Goal: Transaction & Acquisition: Purchase product/service

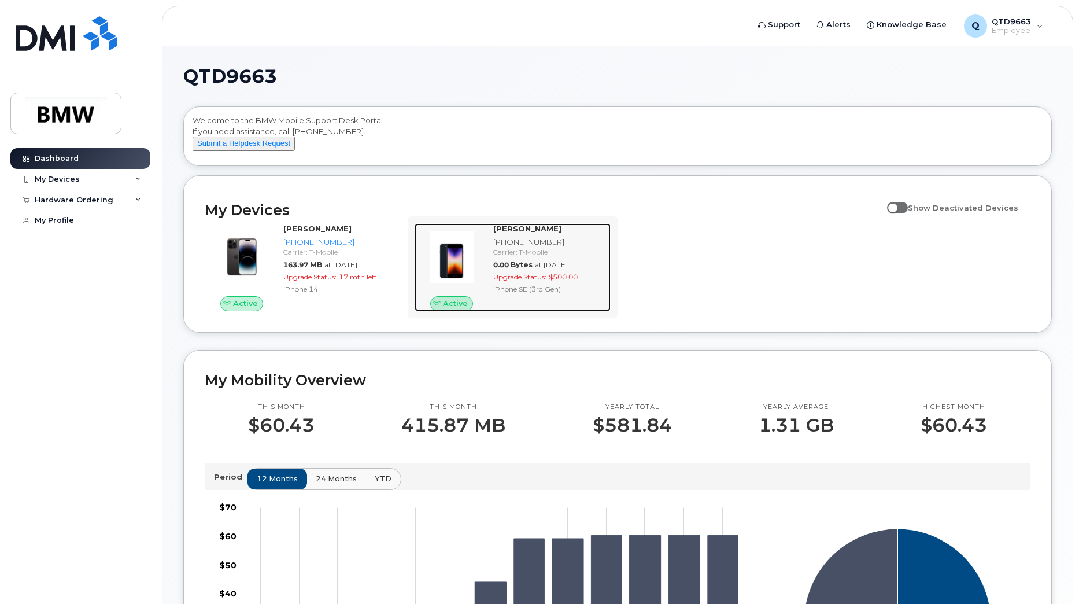
click at [481, 311] on div "Active" at bounding box center [452, 303] width 74 height 15
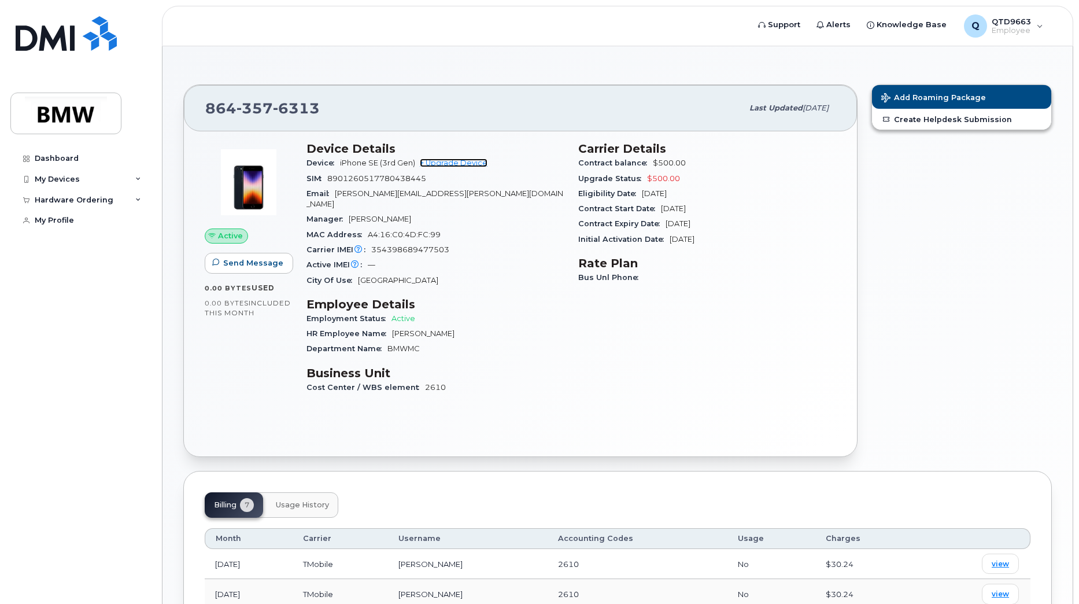
click at [454, 163] on link "+ Upgrade Device" at bounding box center [454, 162] width 68 height 9
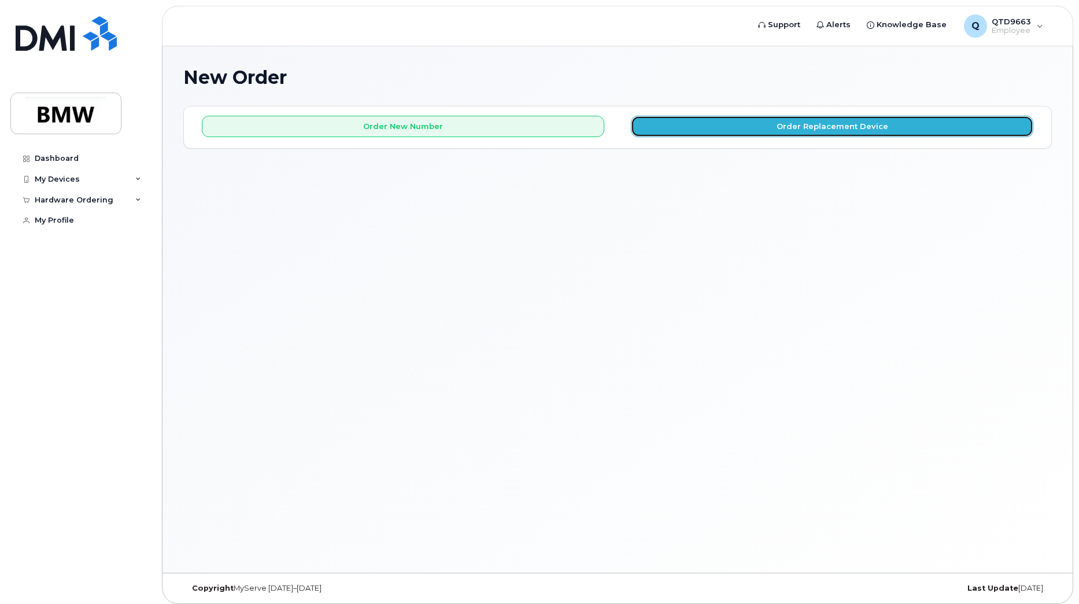
click at [792, 134] on button "Order Replacement Device" at bounding box center [832, 126] width 403 height 21
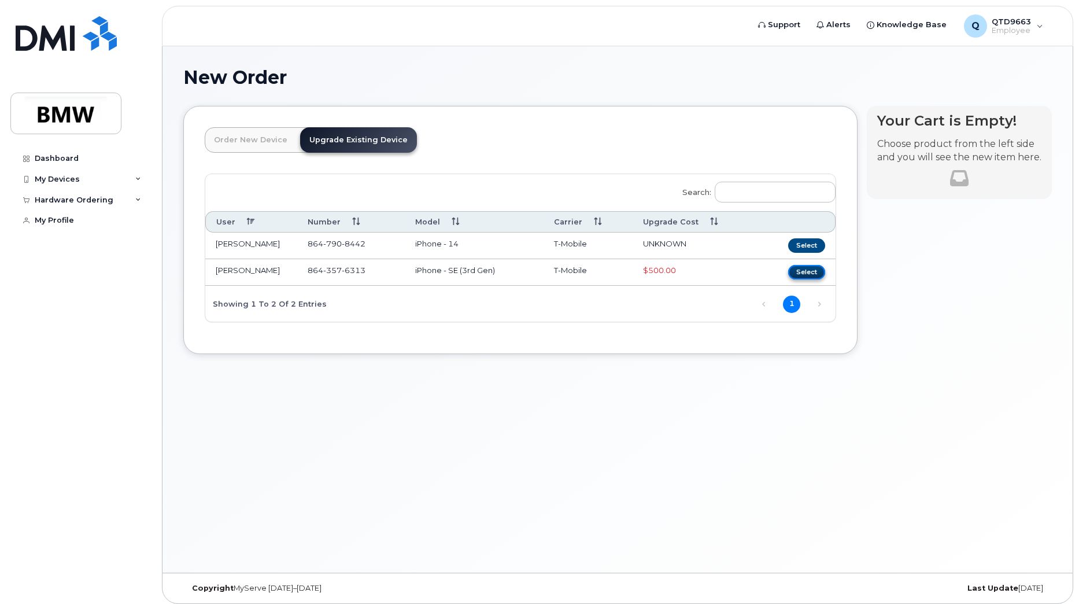
click at [804, 273] on button "Select" at bounding box center [806, 272] width 37 height 14
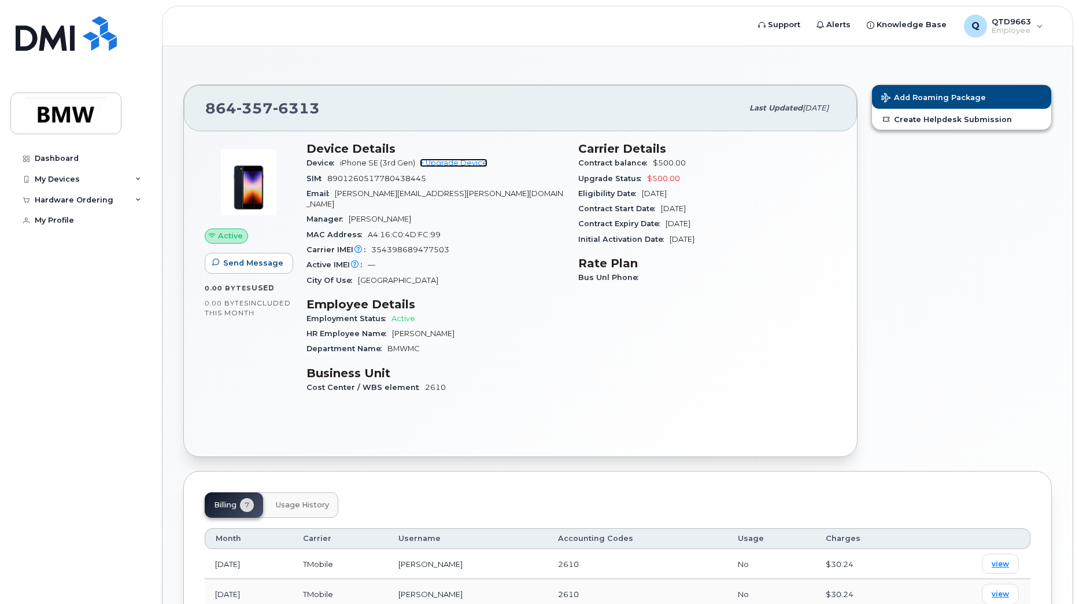
click at [469, 163] on link "+ Upgrade Device" at bounding box center [454, 162] width 68 height 9
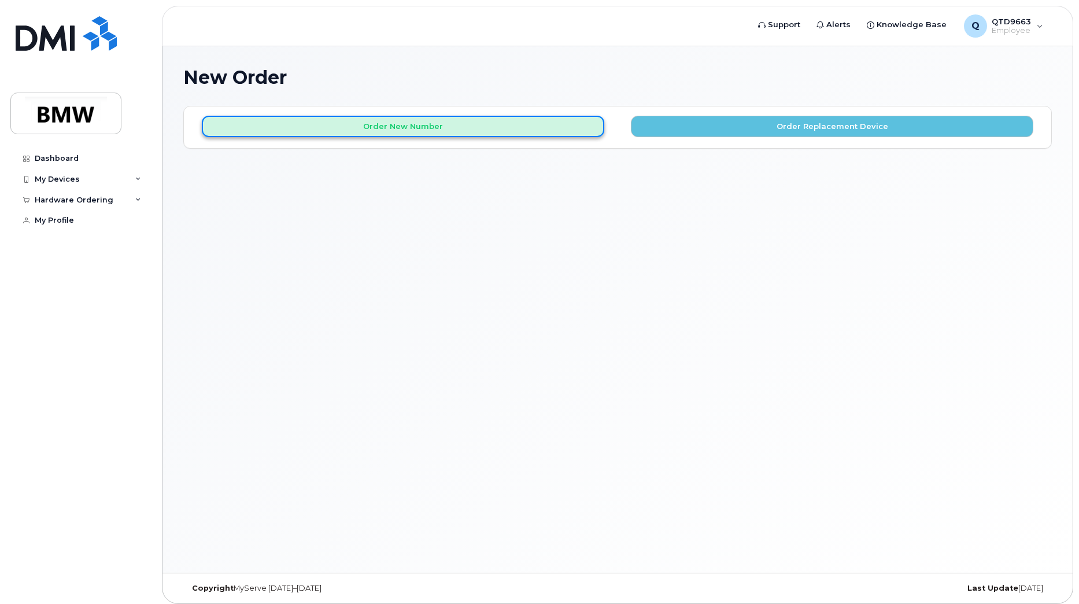
click at [477, 129] on button "Order New Number" at bounding box center [403, 126] width 403 height 21
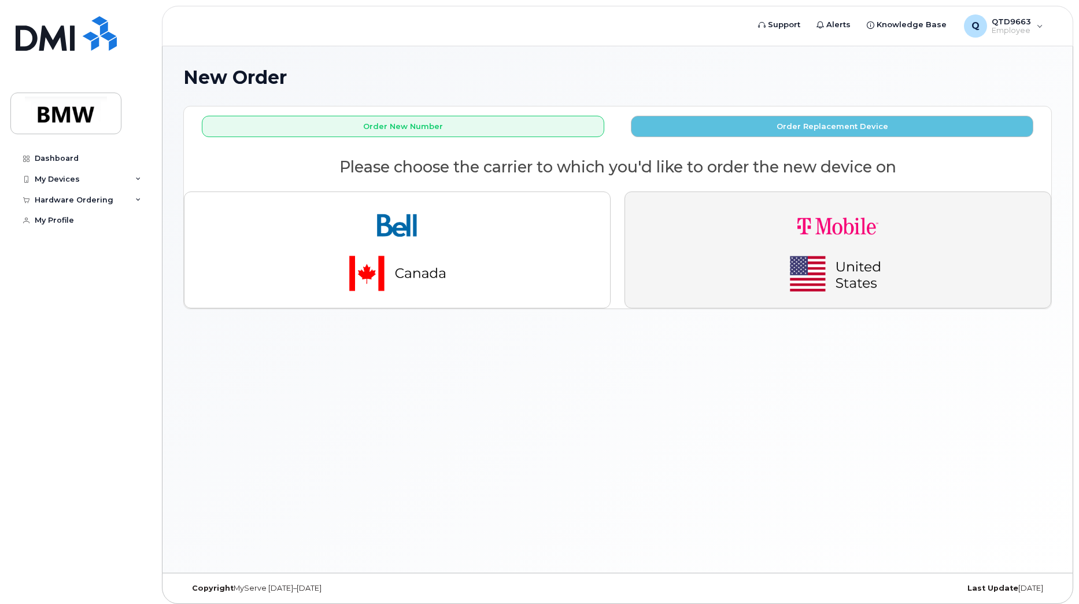
click at [838, 283] on img "button" at bounding box center [838, 249] width 162 height 97
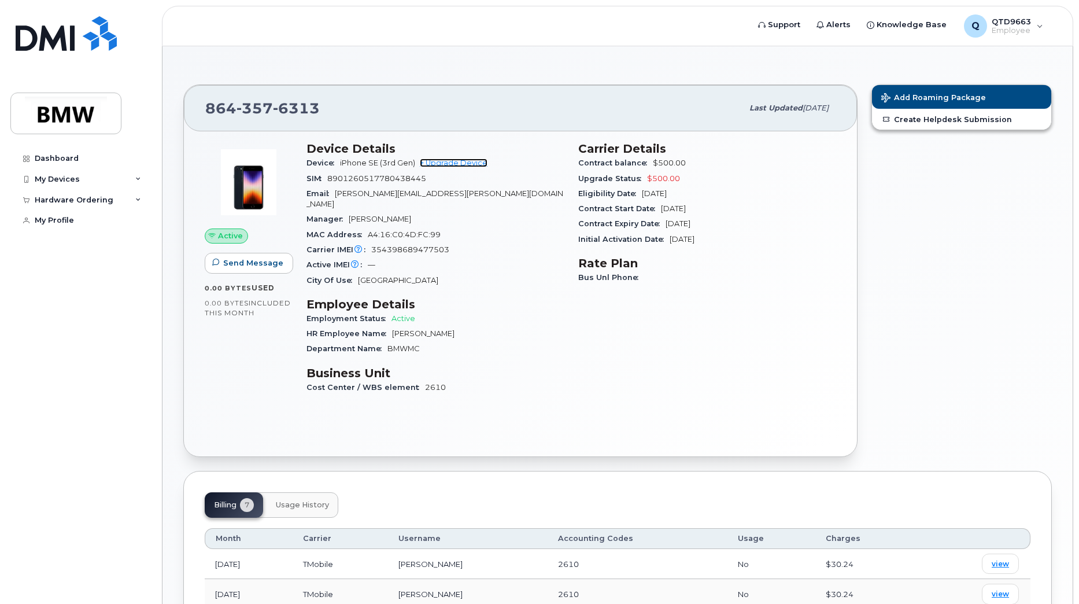
click at [440, 165] on link "+ Upgrade Device" at bounding box center [454, 162] width 68 height 9
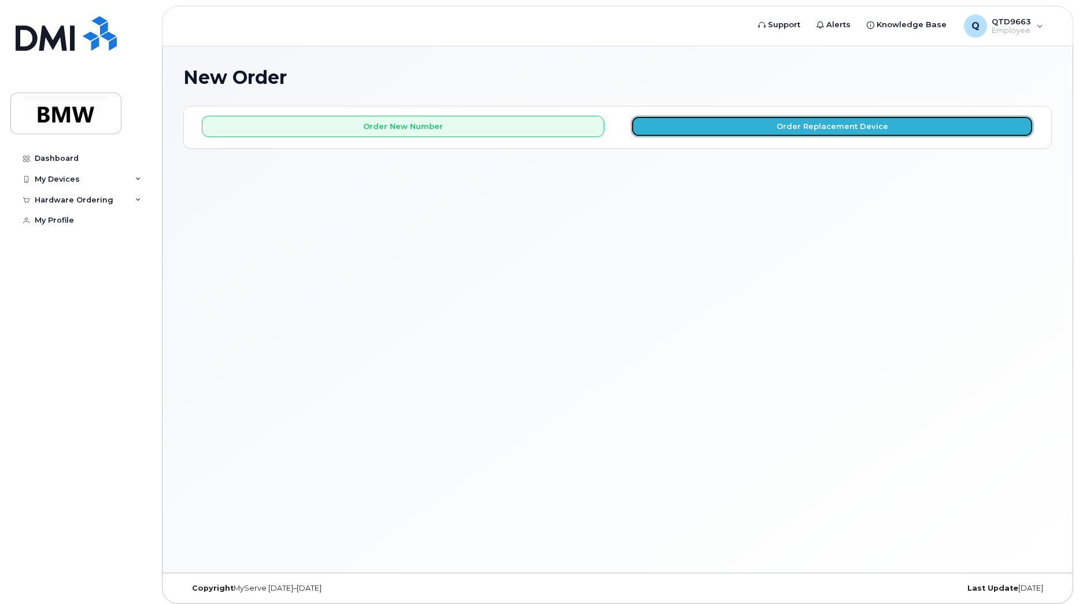
click at [790, 117] on button "Order Replacement Device" at bounding box center [832, 126] width 403 height 21
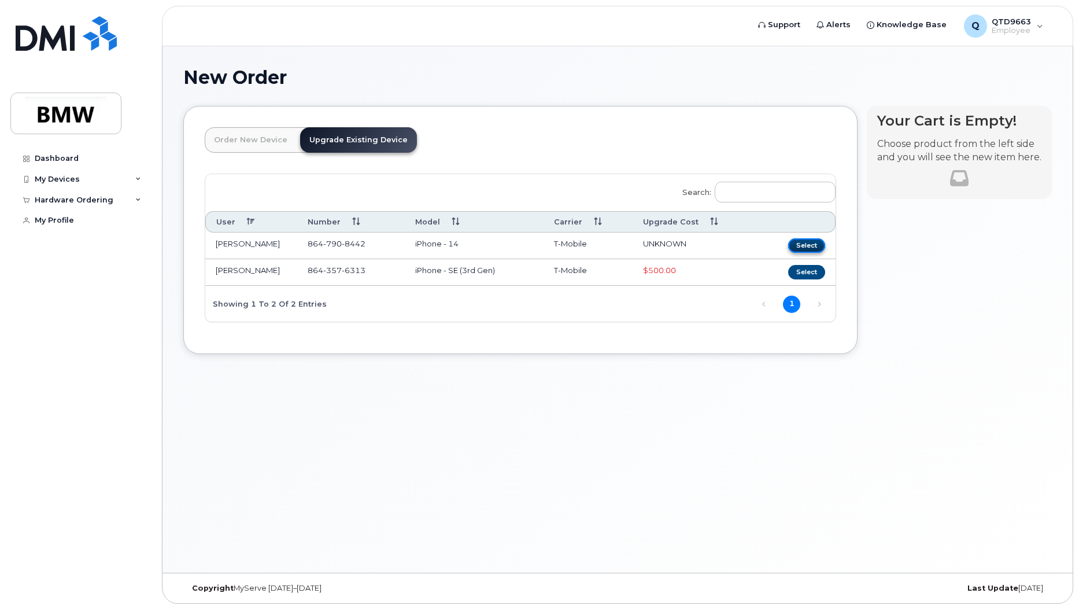
click at [809, 241] on button "Select" at bounding box center [806, 245] width 37 height 14
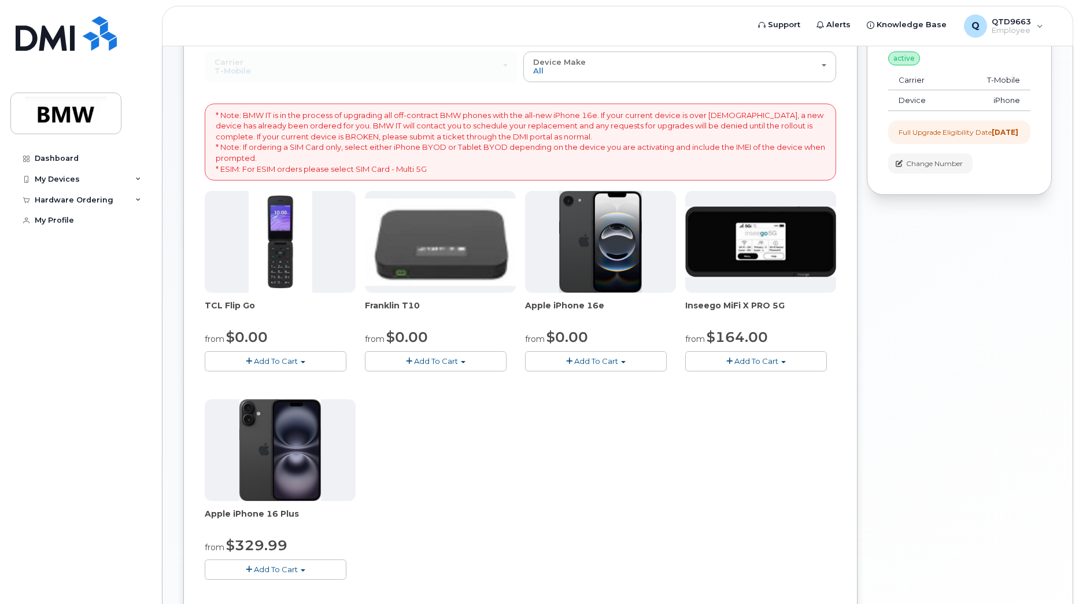
scroll to position [174, 0]
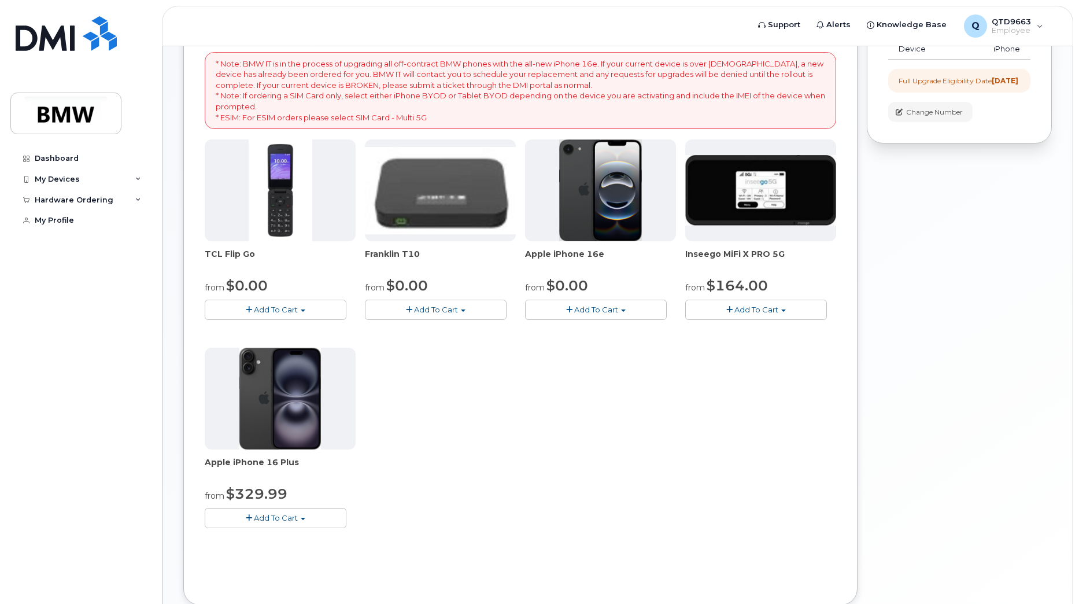
click at [271, 523] on button "Add To Cart" at bounding box center [276, 518] width 142 height 20
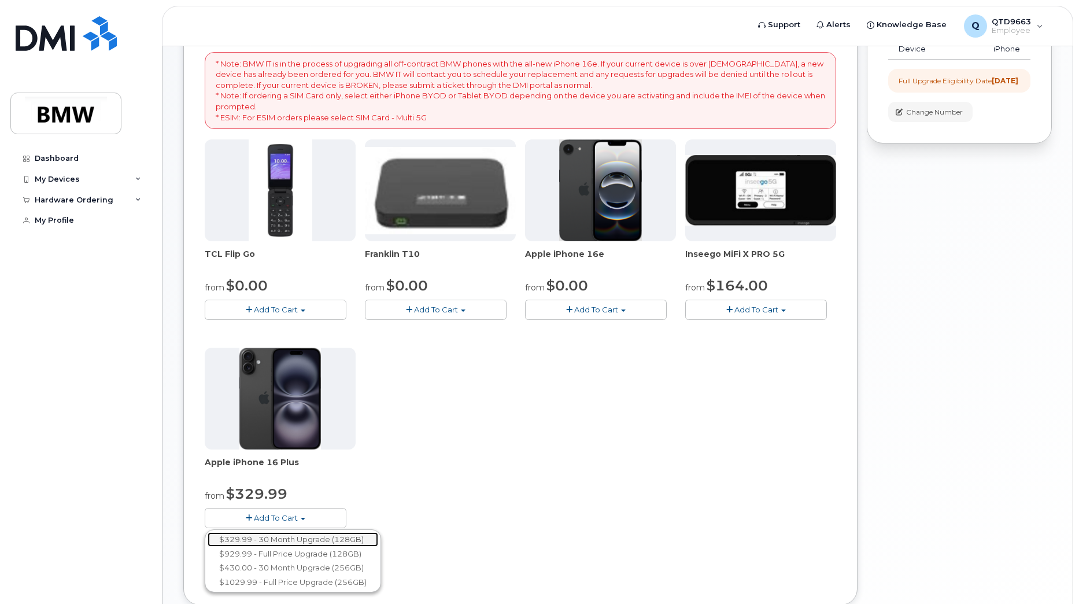
click at [303, 537] on link "$329.99 - 30 Month Upgrade (128GB)" at bounding box center [293, 539] width 171 height 14
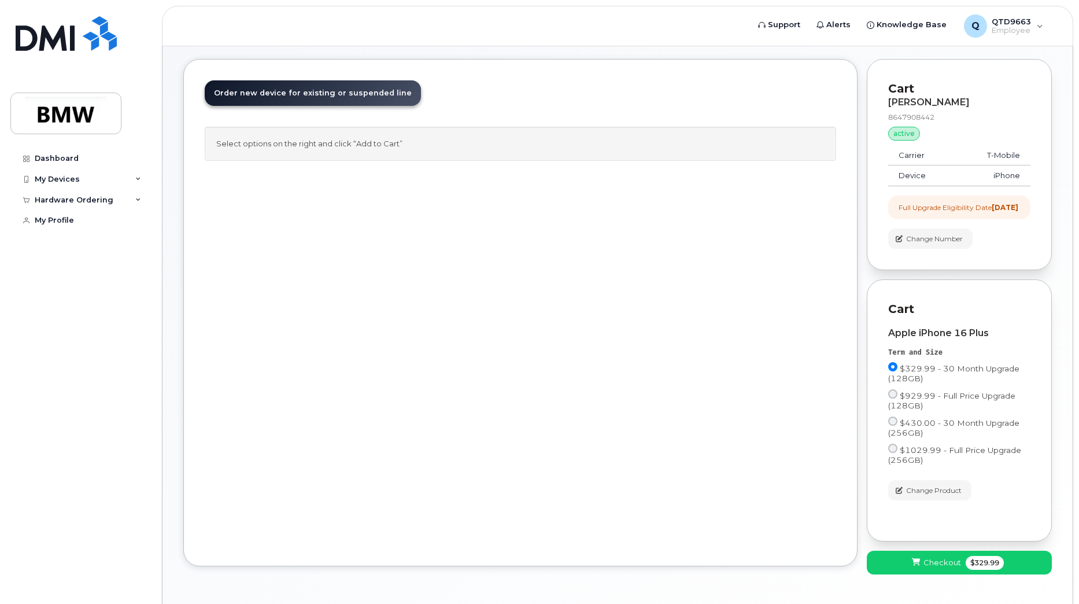
scroll to position [0, 0]
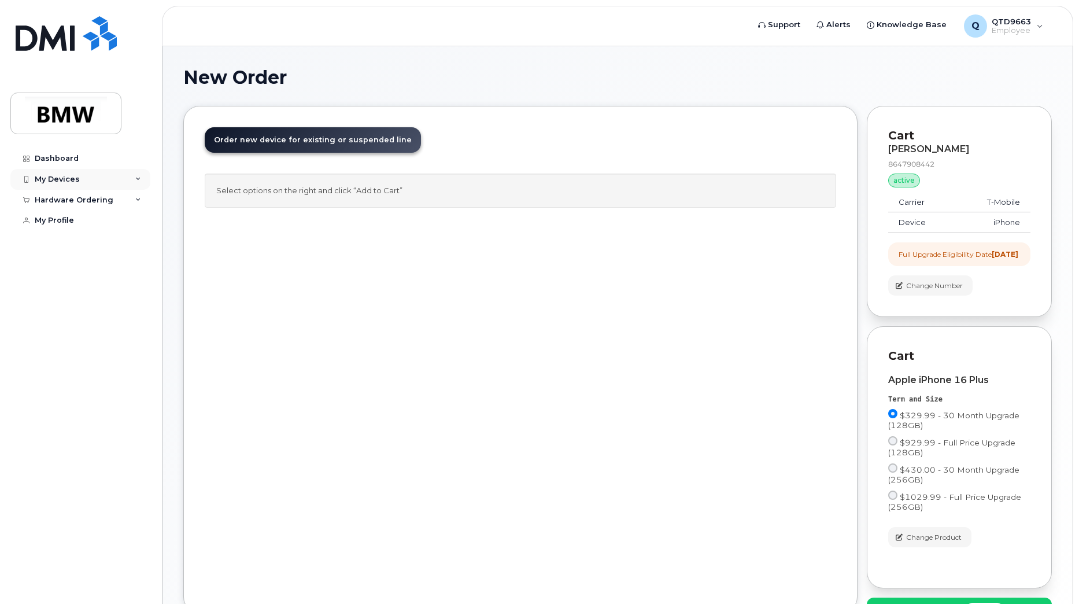
click at [64, 179] on div "My Devices" at bounding box center [57, 179] width 45 height 9
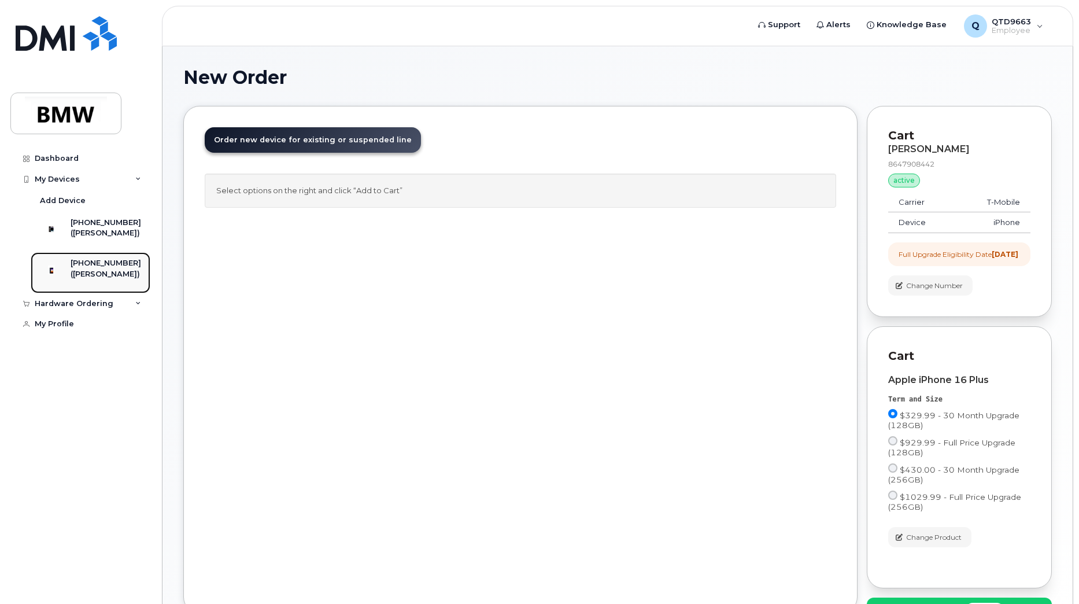
click at [99, 287] on div "864-357-6313 (Irvin Estrada)" at bounding box center [106, 272] width 71 height 29
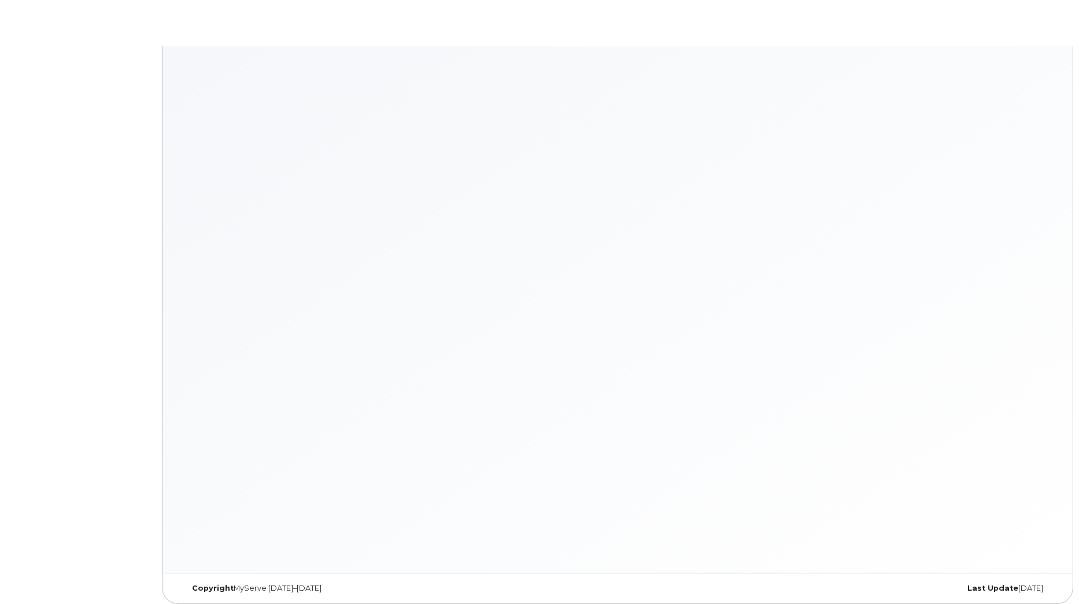
click at [110, 278] on body "× × Keyboard Shortcuts Help ? Show this modal Navigation G D Go to devices G I …" at bounding box center [539, 305] width 1079 height 610
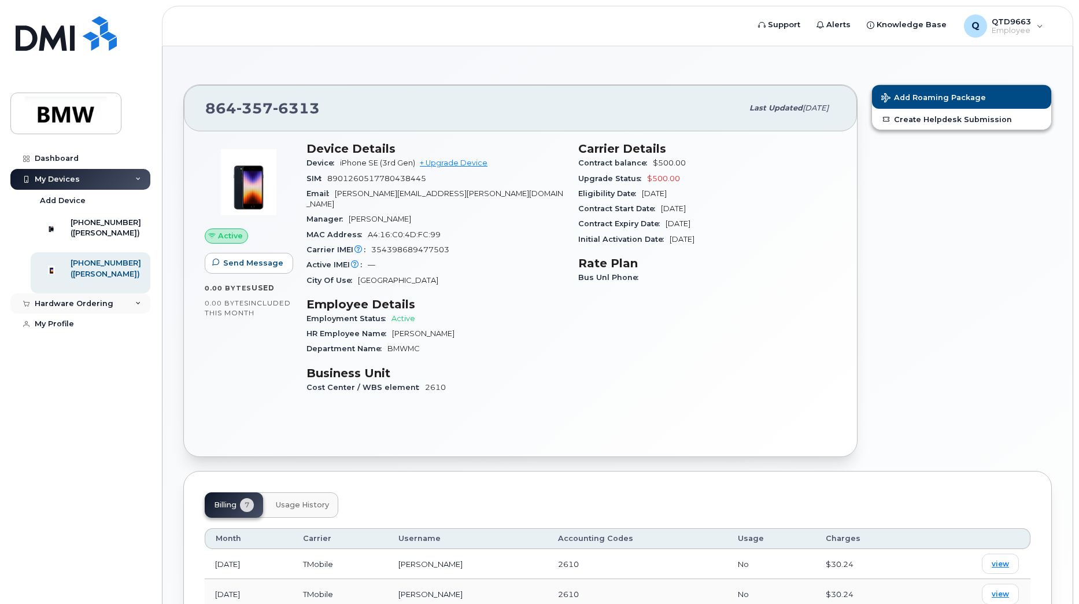
click at [65, 308] on div "Hardware Ordering" at bounding box center [74, 303] width 79 height 9
click at [46, 379] on link "My Profile" at bounding box center [80, 368] width 140 height 21
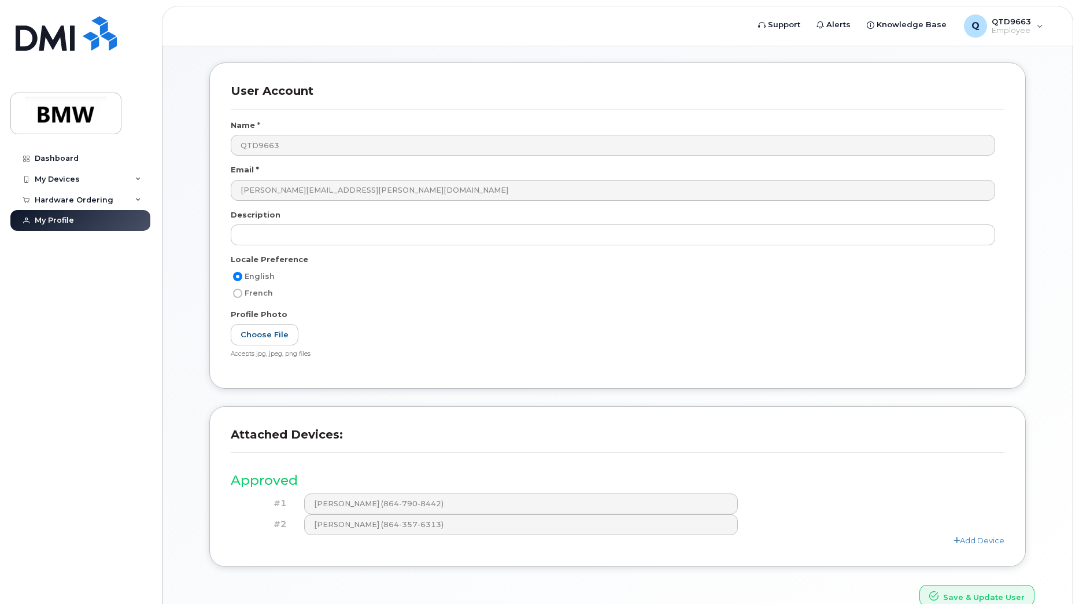
scroll to position [104, 0]
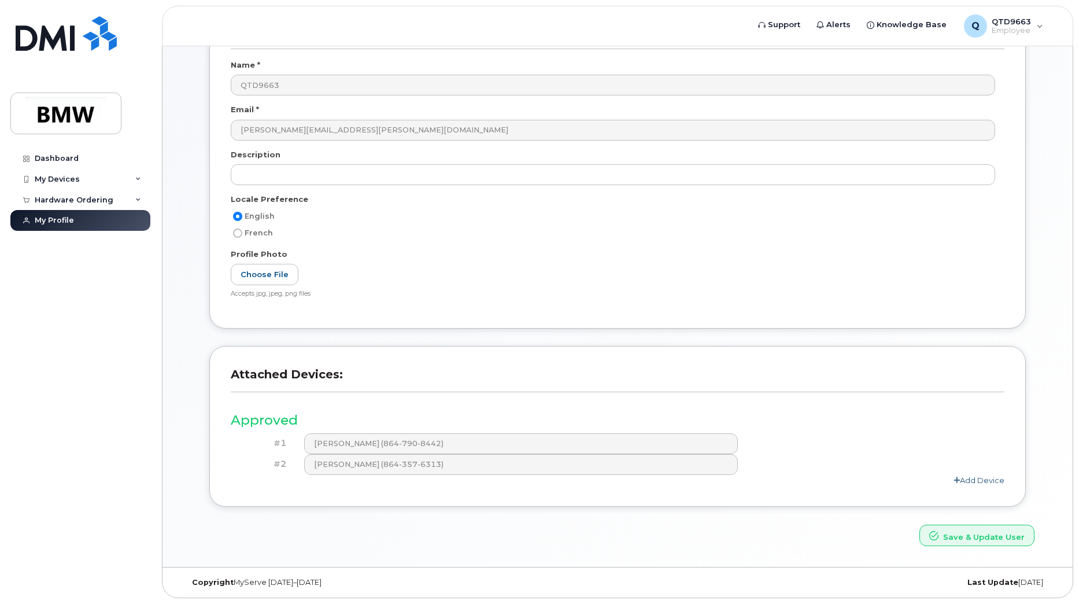
click at [968, 480] on link "Add Device" at bounding box center [979, 479] width 51 height 9
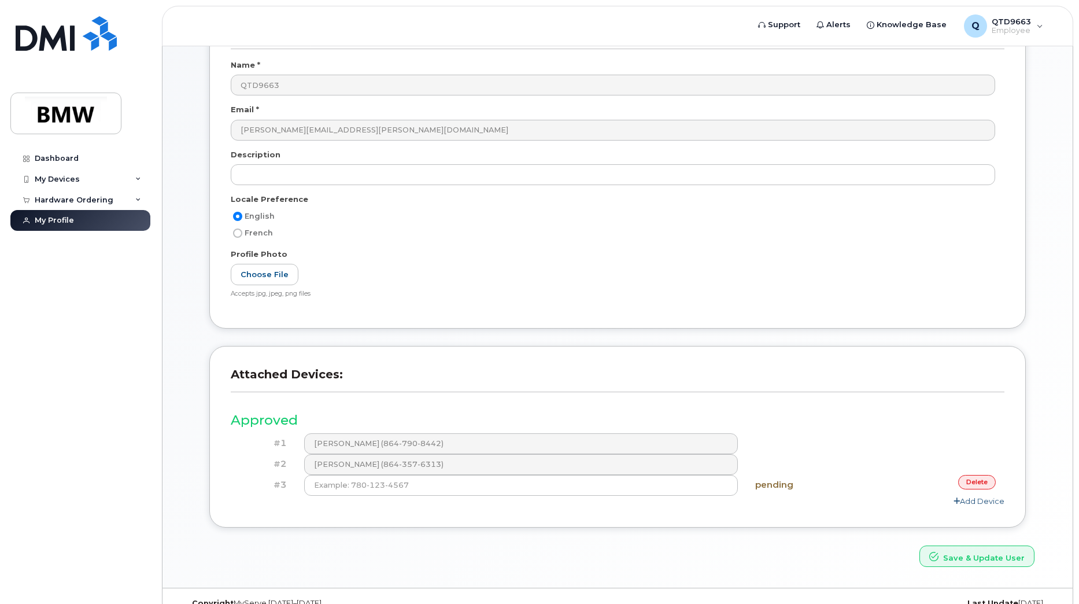
click at [968, 480] on link "delete" at bounding box center [977, 482] width 38 height 14
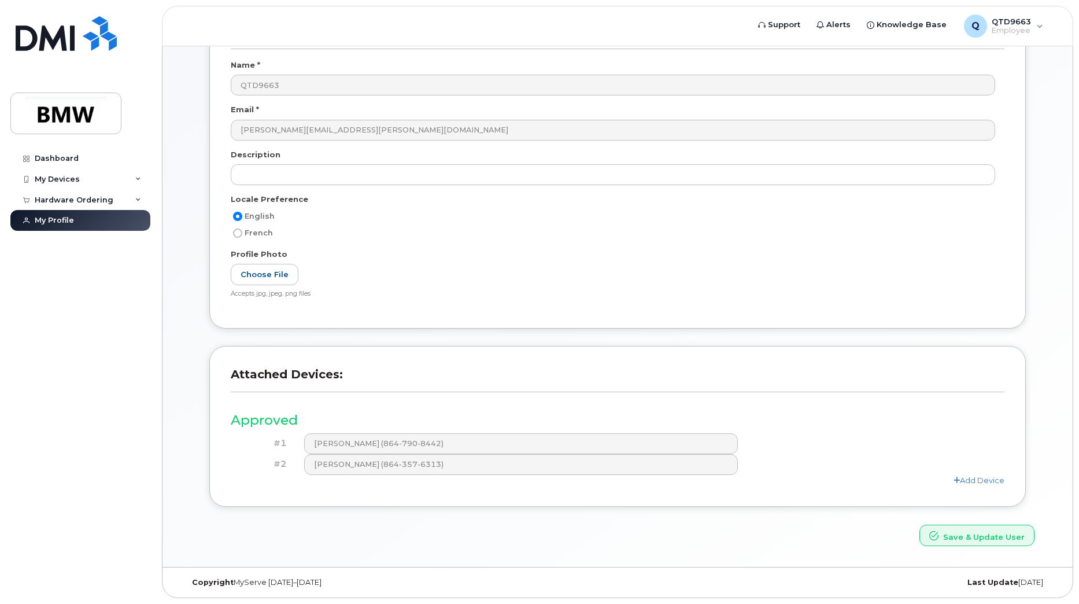
scroll to position [0, 0]
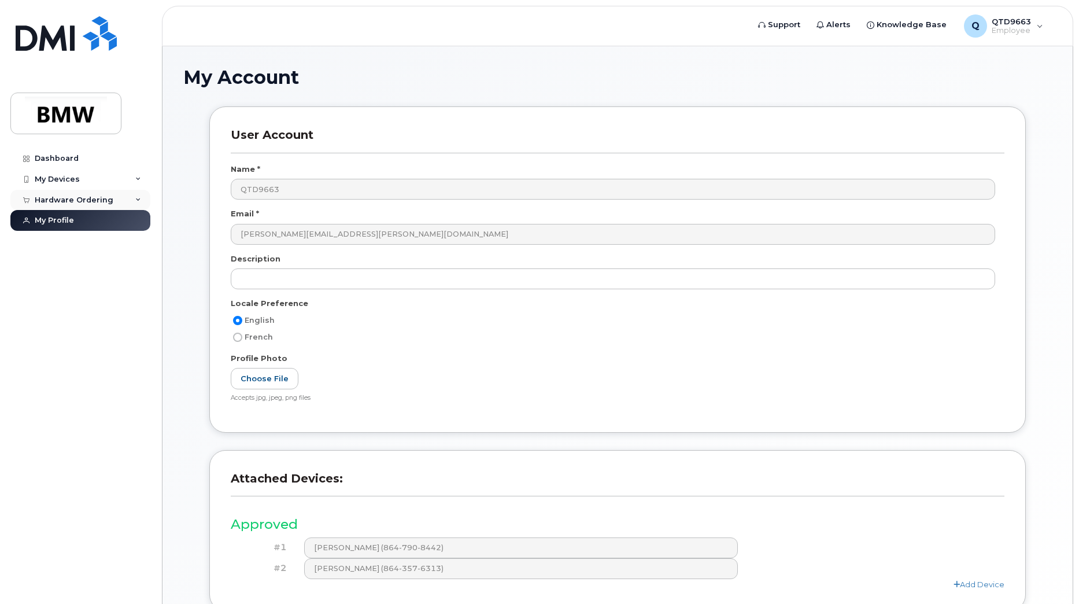
click at [72, 203] on div "Hardware Ordering" at bounding box center [74, 200] width 79 height 9
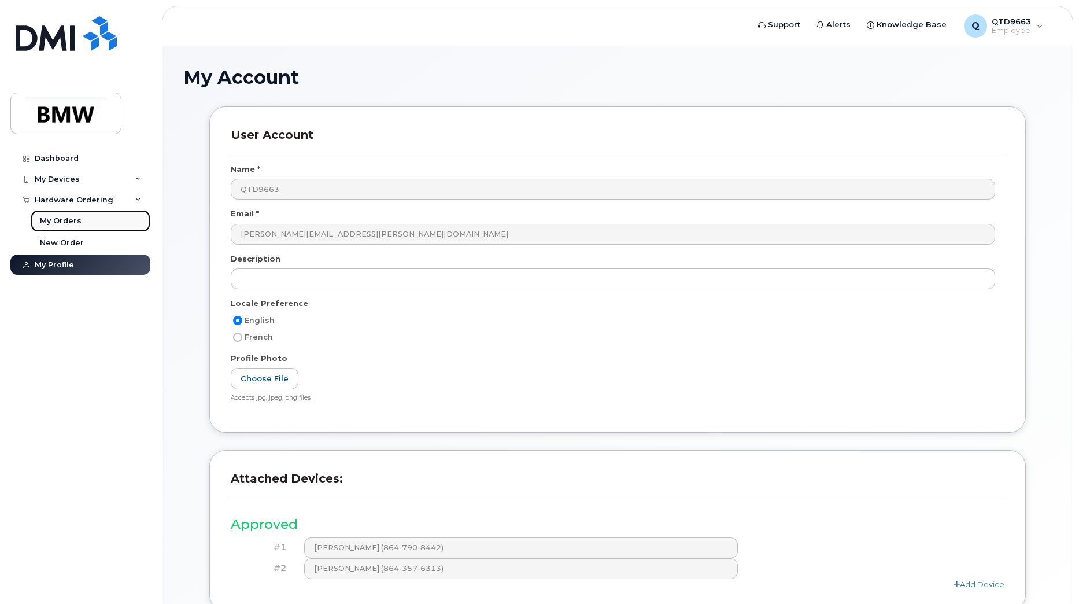
click at [76, 219] on div "My Orders" at bounding box center [61, 221] width 42 height 10
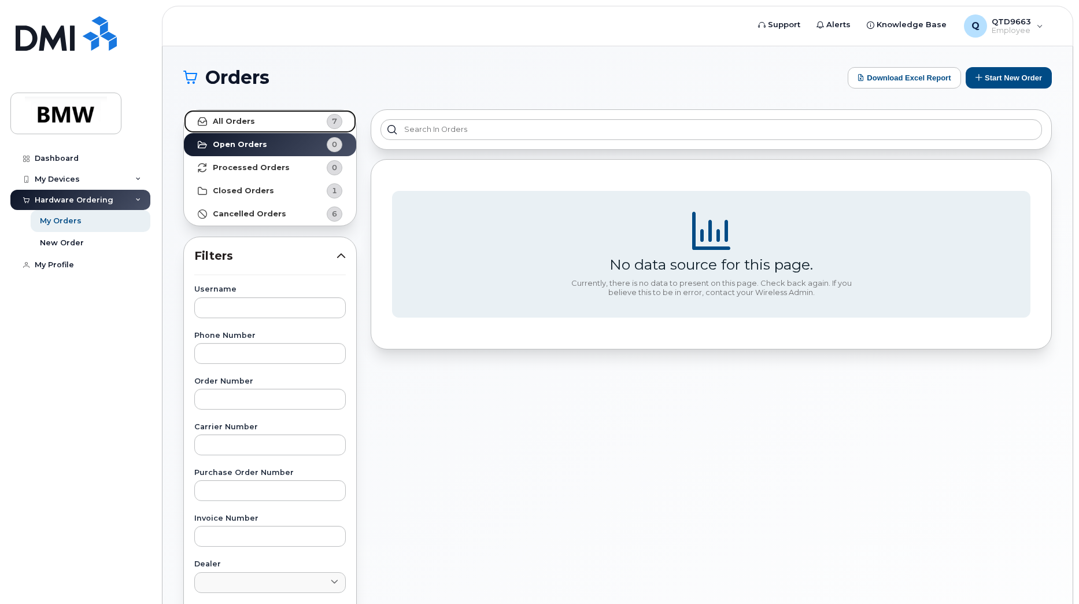
click at [285, 122] on link "All Orders 7" at bounding box center [270, 121] width 172 height 23
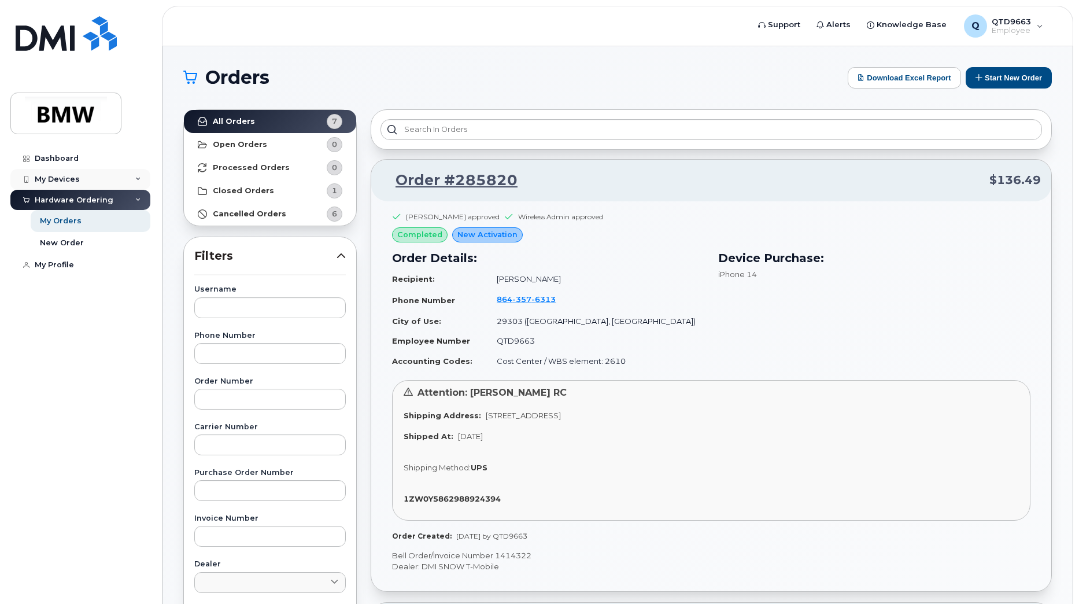
click at [62, 169] on div "My Devices" at bounding box center [80, 179] width 140 height 21
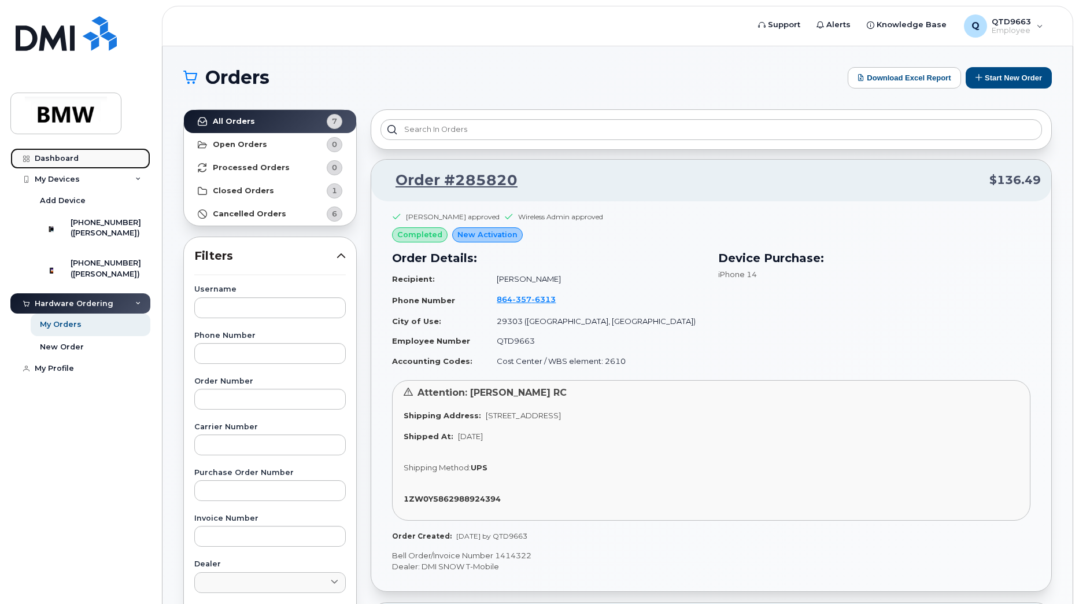
click at [65, 155] on div "Dashboard" at bounding box center [57, 158] width 44 height 9
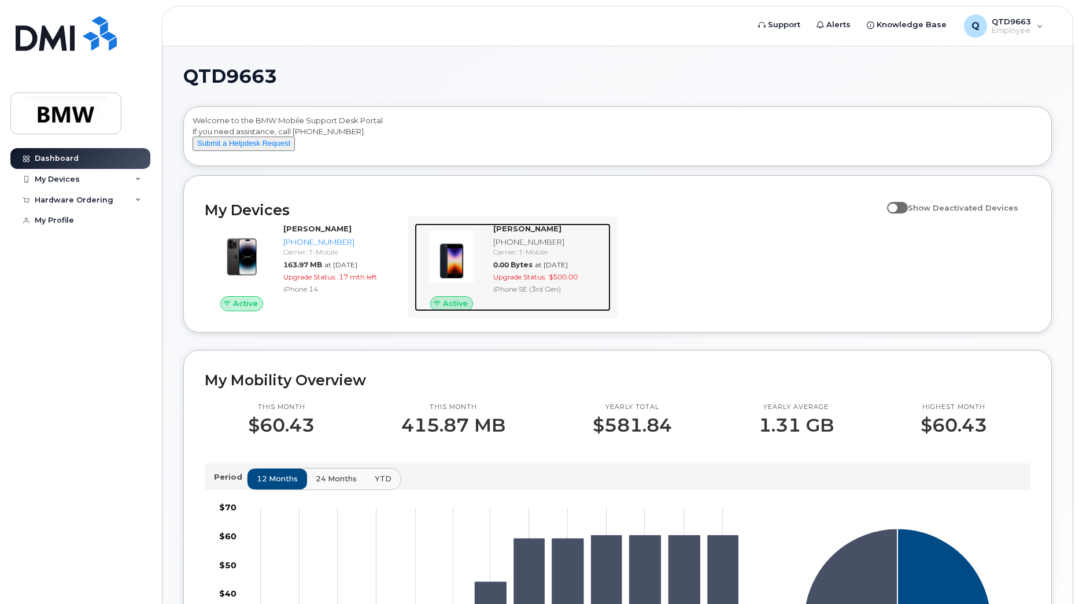
drag, startPoint x: 518, startPoint y: 267, endPoint x: 497, endPoint y: 269, distance: 20.9
click at [497, 269] on div "[PERSON_NAME] [PHONE_NUMBER] Carrier: T-Mobile 0.00 Bytes at [DATE] Upgrade Sta…" at bounding box center [550, 267] width 122 height 88
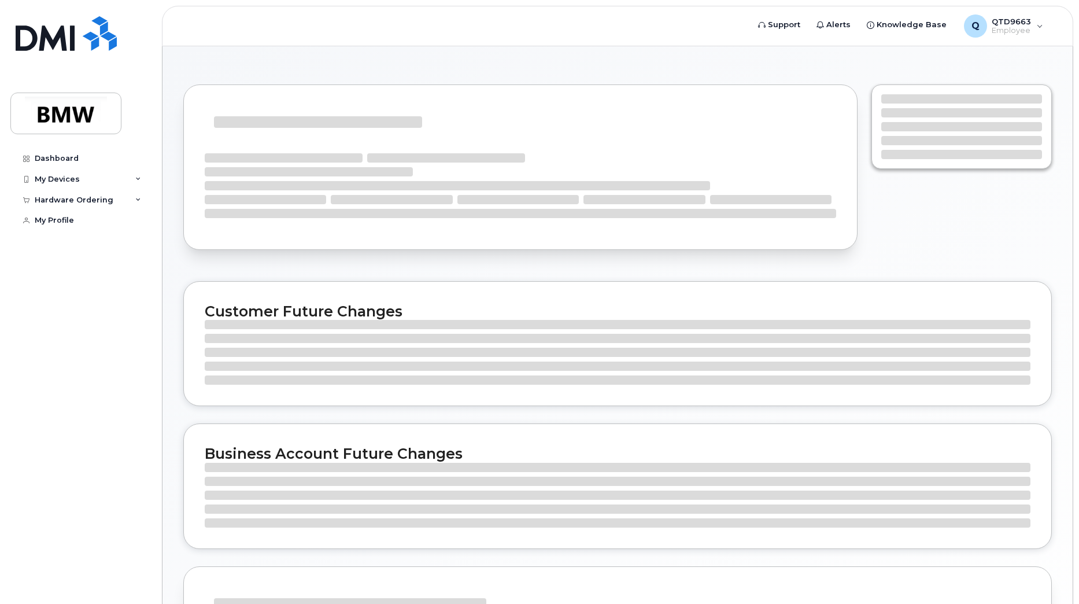
click at [497, 269] on div at bounding box center [520, 176] width 688 height 197
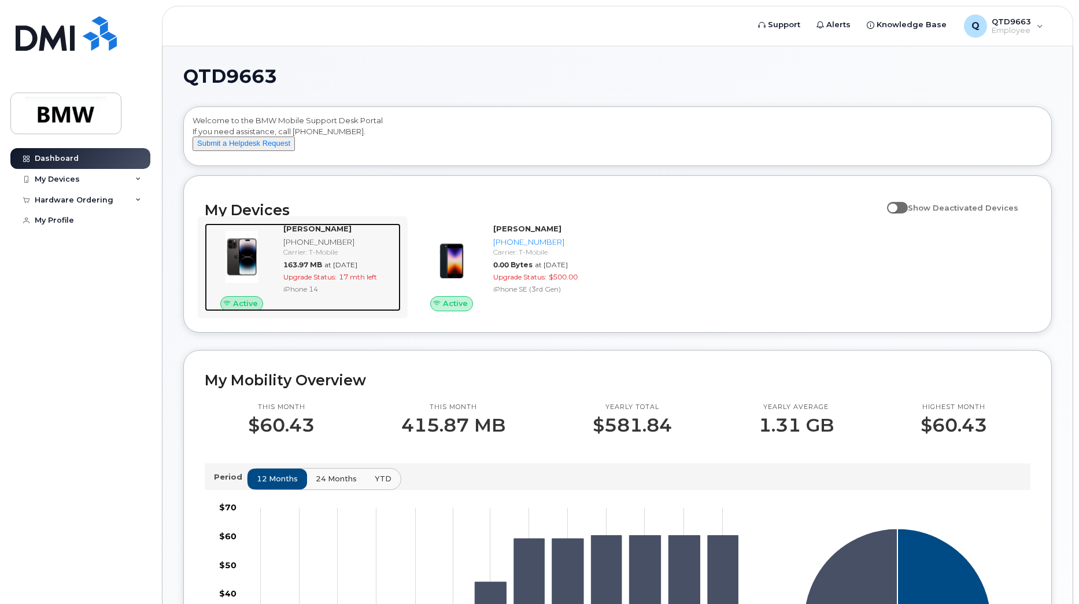
click at [323, 257] on div "Carrier: T-Mobile" at bounding box center [339, 252] width 113 height 10
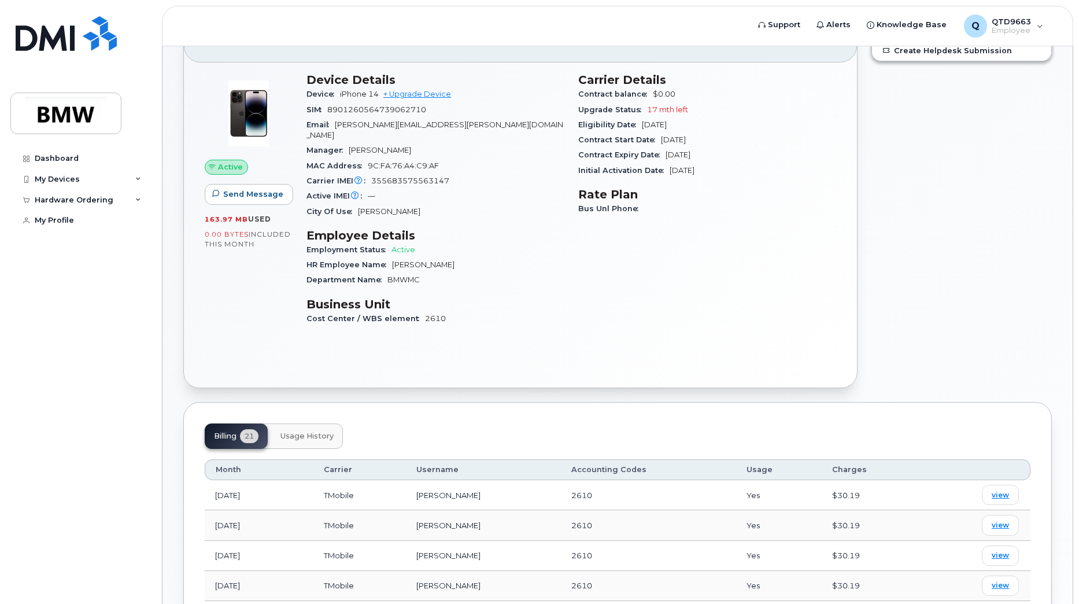
scroll to position [58, 0]
